Goal: Task Accomplishment & Management: Complete application form

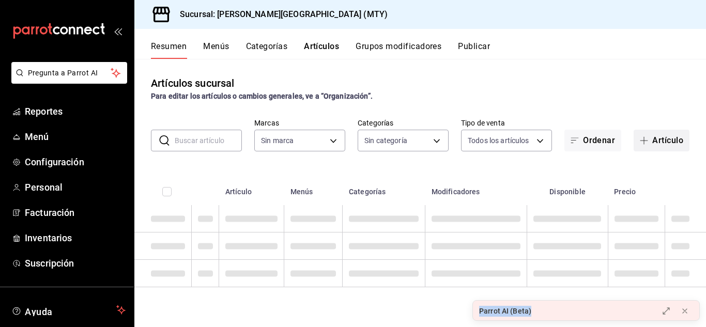
click at [645, 138] on icon "button" at bounding box center [644, 140] width 8 height 8
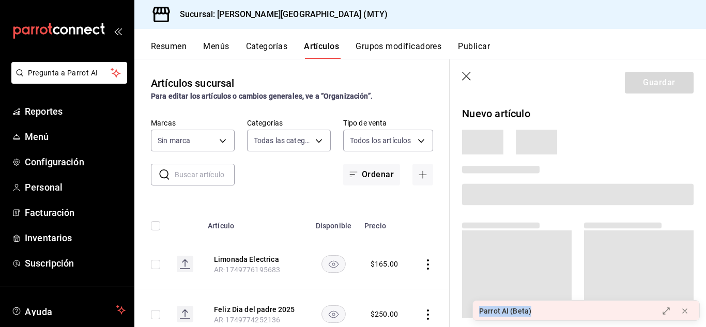
type input "83e32641-d1f2-4e69-9787-53828f64ea27,dd1782a0-2333-42f3-b4ae-0df58f6bbea8,529be…"
type input "62ad44f6-ca28-4a0b-a70d-868463b5aa47"
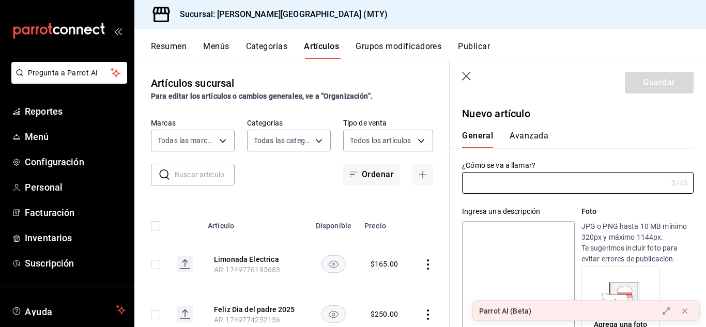
type input "AR-1758655064369"
type input "b"
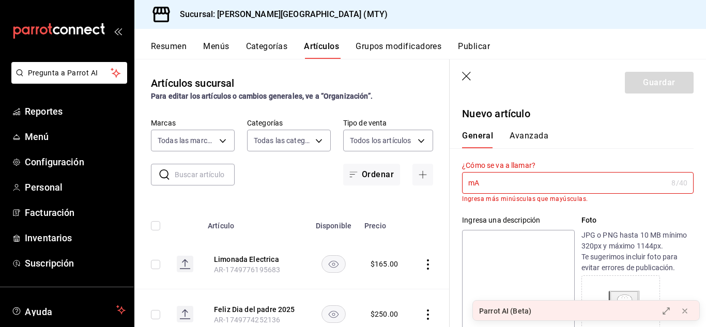
type input "m"
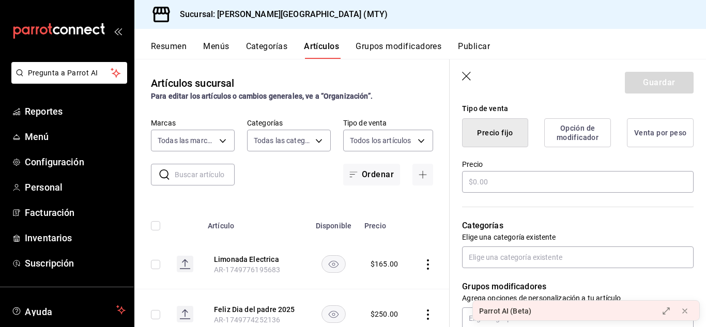
scroll to position [263, 0]
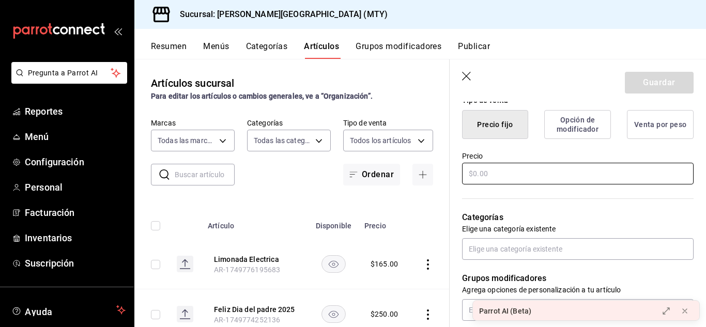
type input "Marteada BLT"
click at [547, 173] on input "text" at bounding box center [578, 174] width 232 height 22
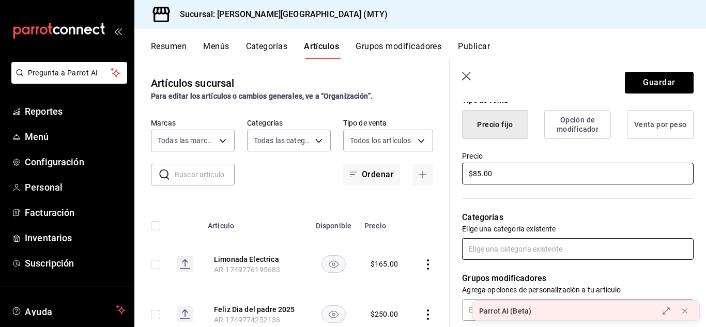
type input "$85.00"
click at [523, 255] on input "text" at bounding box center [578, 249] width 232 height 22
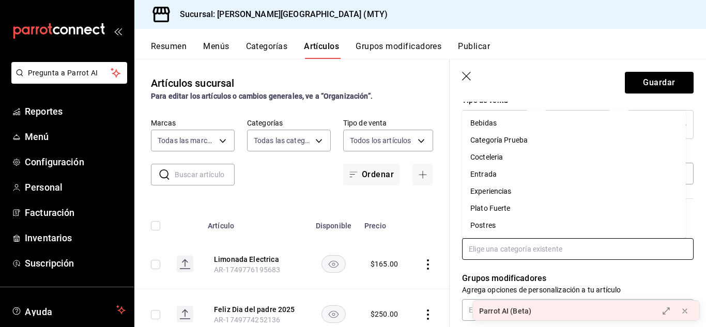
click at [478, 177] on li "Entrada" at bounding box center [574, 174] width 224 height 17
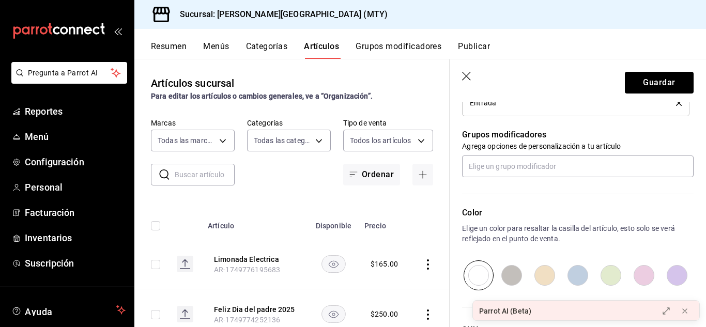
scroll to position [447, 0]
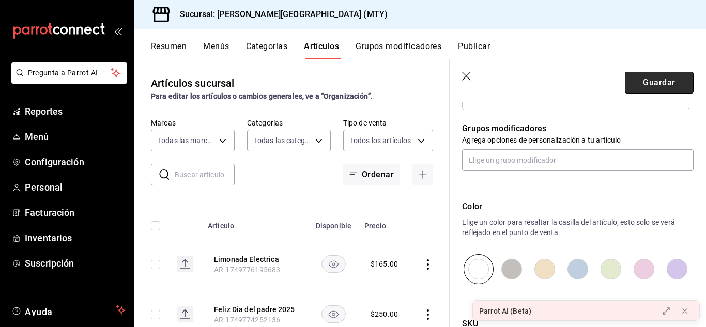
click at [651, 83] on button "Guardar" at bounding box center [659, 83] width 69 height 22
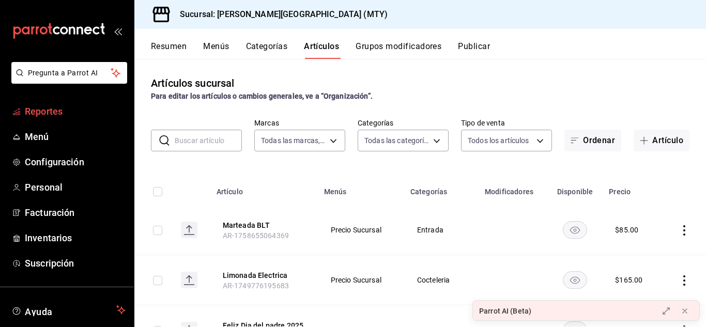
click at [56, 114] on span "Reportes" at bounding box center [75, 111] width 101 height 14
